Goal: Complete application form

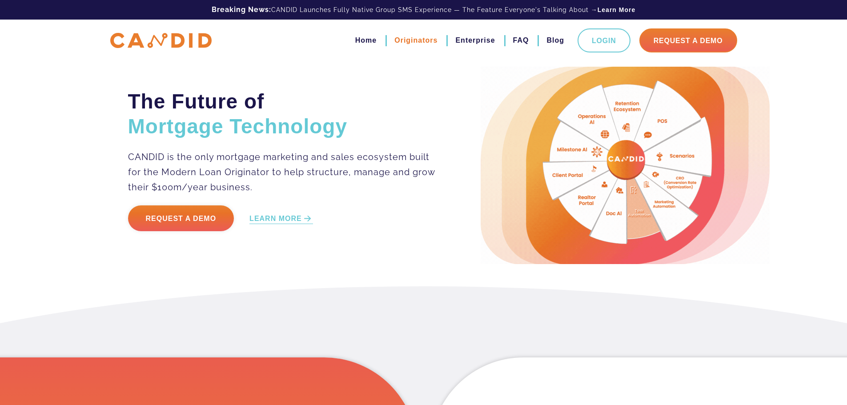
click at [396, 42] on link "Originators" at bounding box center [415, 40] width 43 height 15
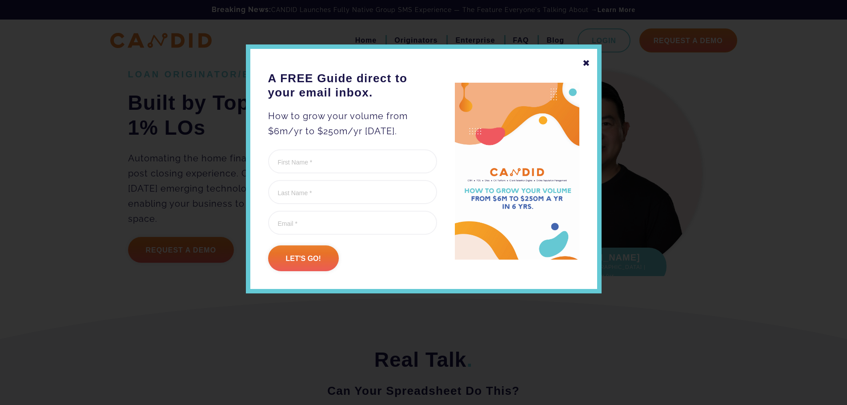
click at [585, 66] on div "✖" at bounding box center [586, 63] width 8 height 15
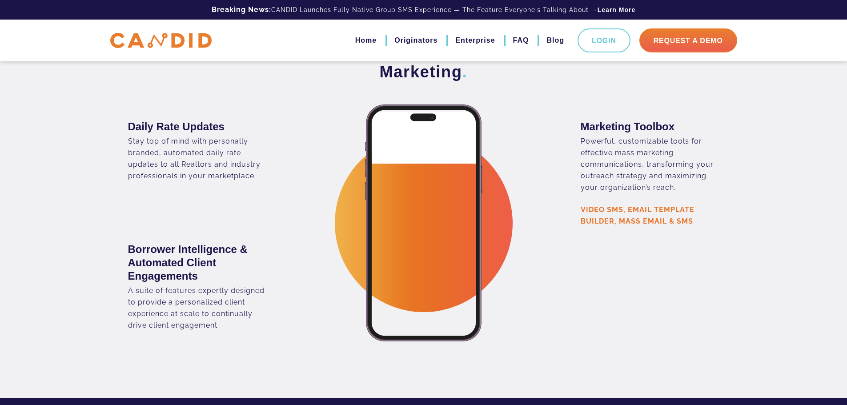
scroll to position [1644, 0]
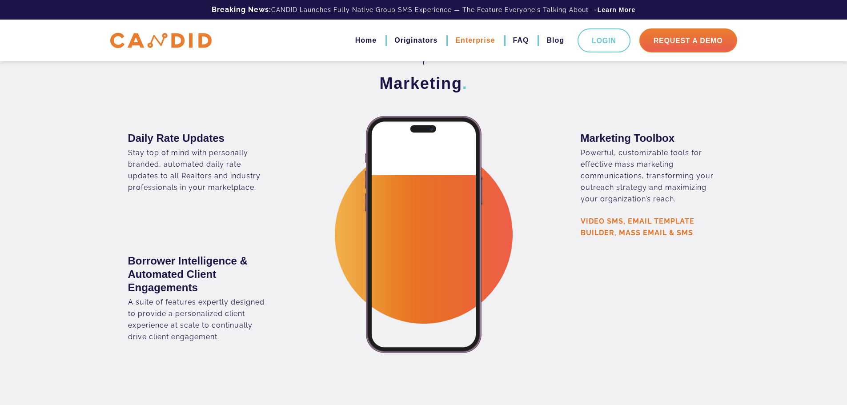
click at [455, 38] on link "Enterprise" at bounding box center [475, 40] width 40 height 15
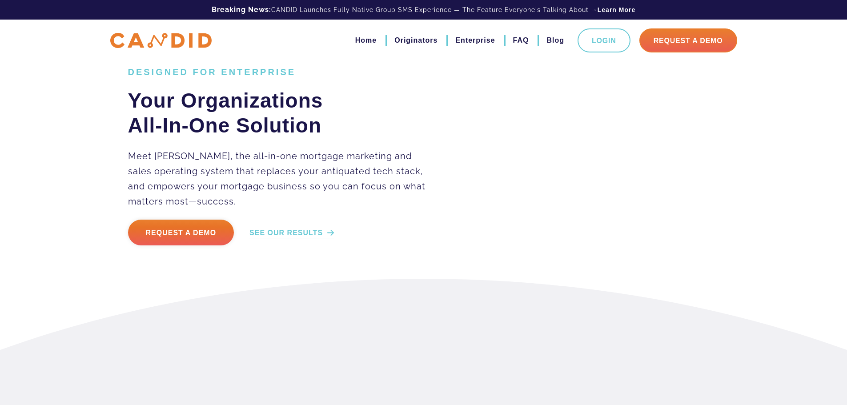
click at [297, 284] on link "SEE OUR RESULTS" at bounding box center [291, 283] width 84 height 10
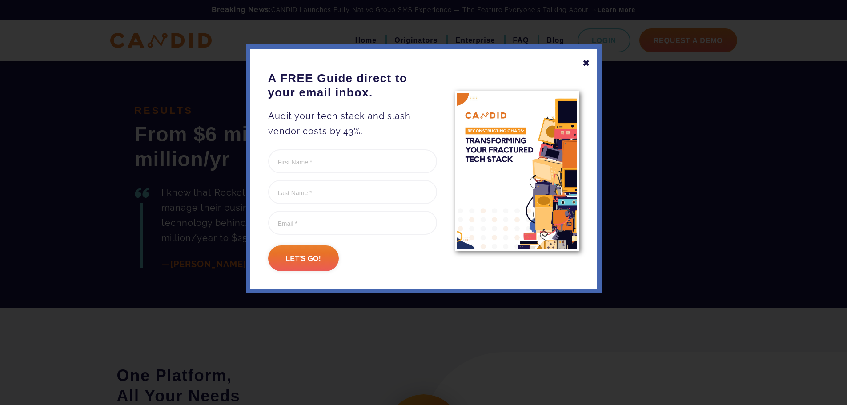
scroll to position [1447, 0]
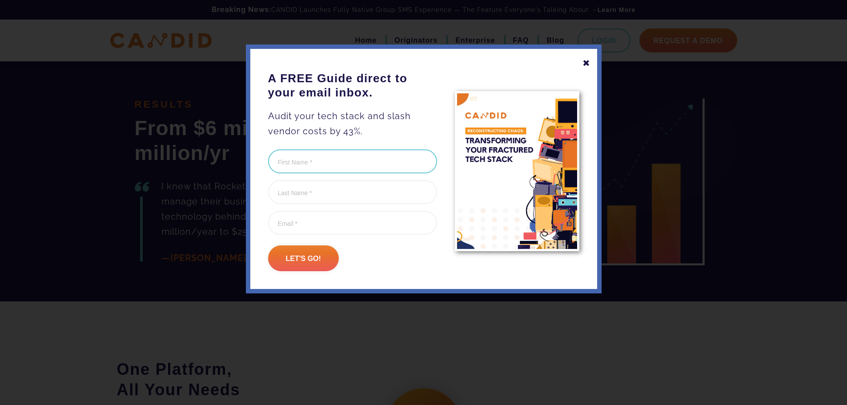
click at [365, 159] on input "First Name (Required)" at bounding box center [352, 161] width 169 height 24
type input "Jemma"
type input "Pachiano"
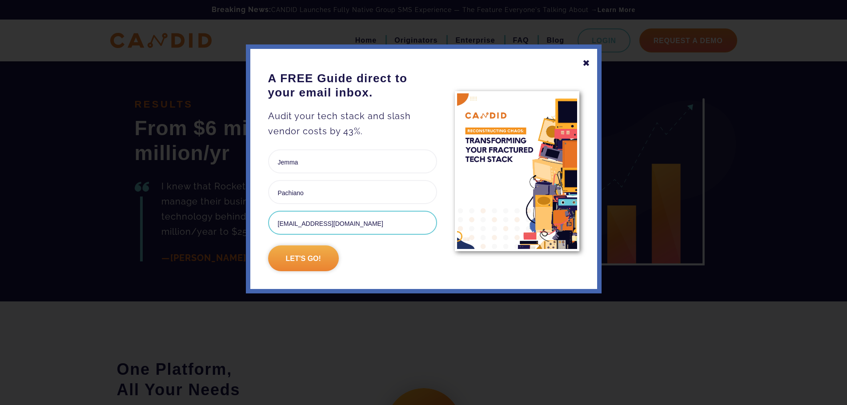
type input "Jemma.Pachiano@legendhomelending.com"
click at [322, 252] on input "Let's go!" at bounding box center [303, 258] width 71 height 26
click at [294, 258] on input "Let's go!" at bounding box center [303, 258] width 71 height 26
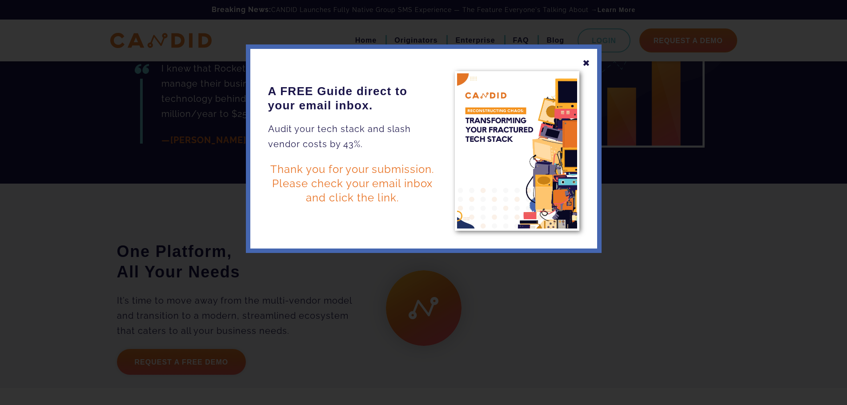
scroll to position [0, 0]
click at [309, 255] on div at bounding box center [423, 202] width 847 height 405
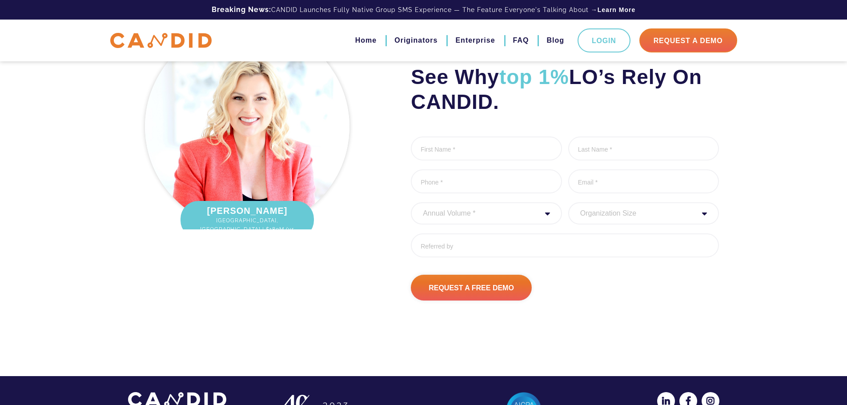
scroll to position [2406, 0]
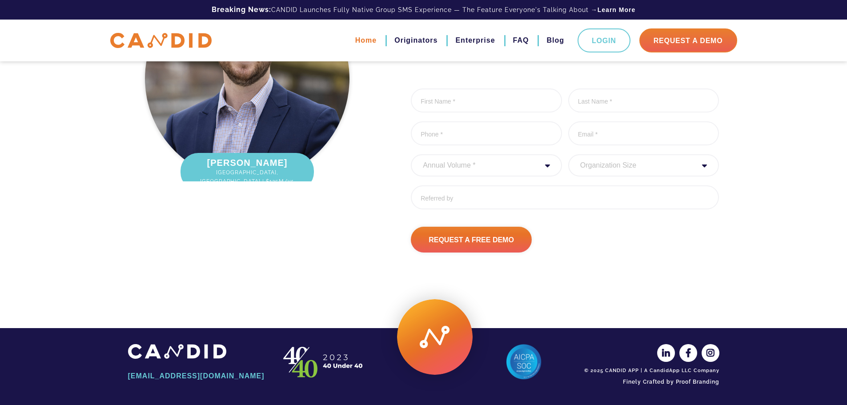
click at [355, 40] on link "Home" at bounding box center [365, 40] width 21 height 15
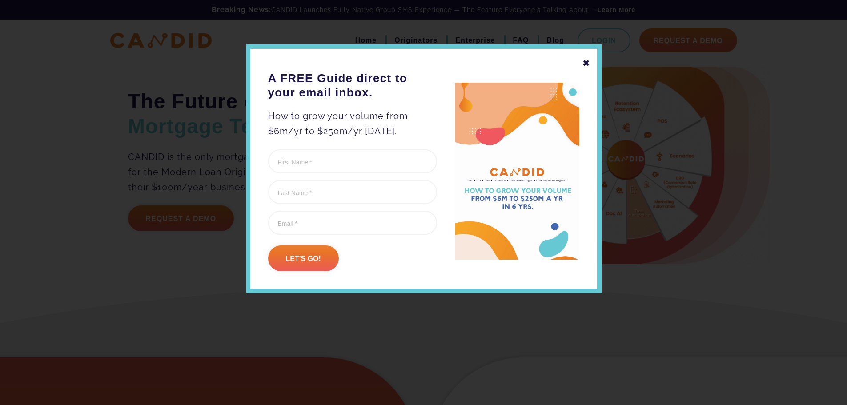
click at [589, 62] on div "✖" at bounding box center [586, 63] width 8 height 15
